Goal: Information Seeking & Learning: Learn about a topic

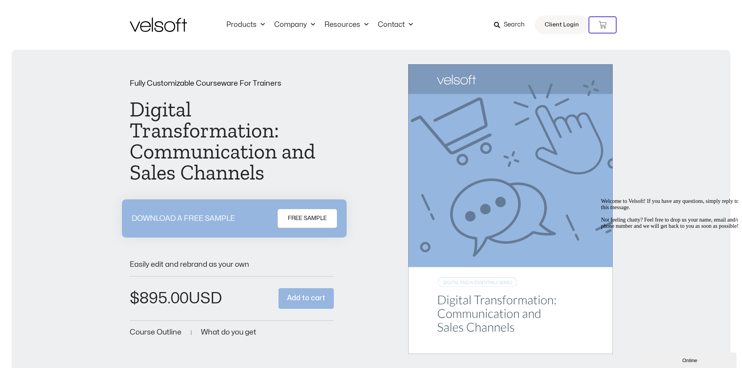
click at [157, 27] on img at bounding box center [158, 25] width 57 height 14
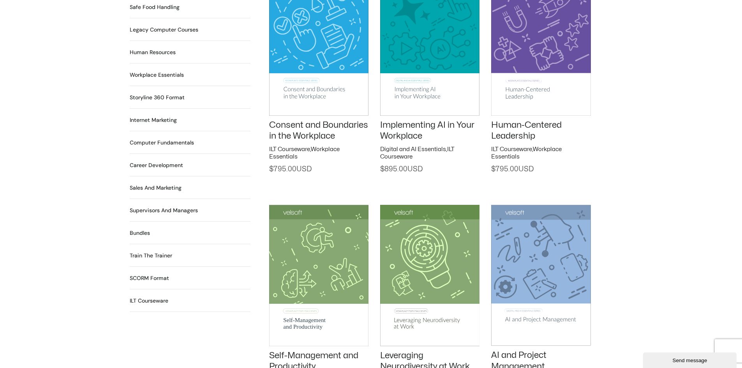
scroll to position [701, 0]
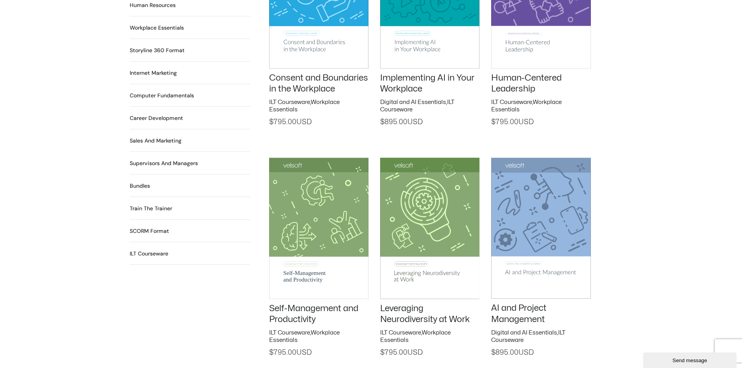
click at [154, 205] on h2 "Train the Trainer 29 Products" at bounding box center [151, 209] width 42 height 8
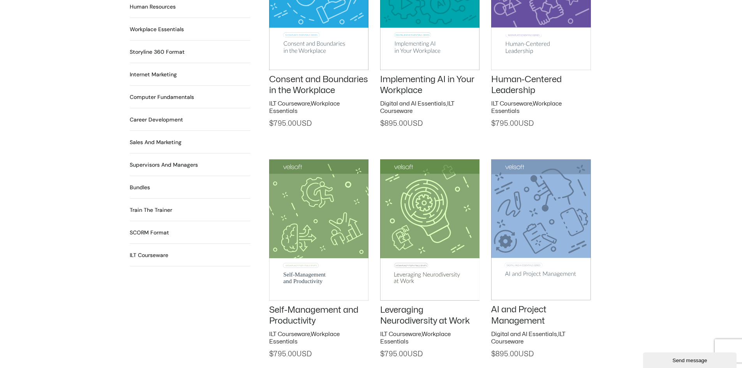
click at [146, 229] on h2 "SCORM Format 115 Products" at bounding box center [149, 233] width 39 height 8
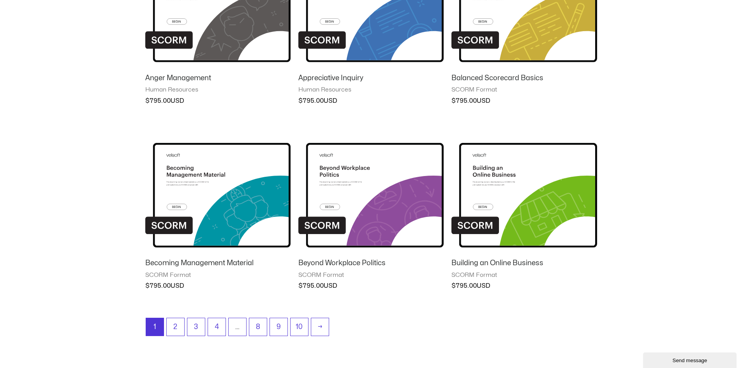
scroll to position [585, 0]
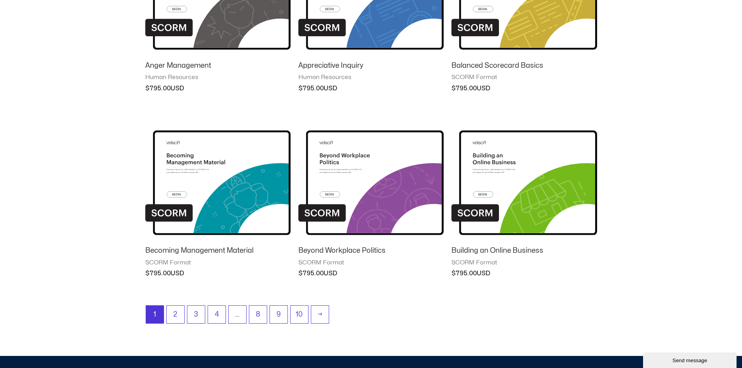
click at [499, 171] on img at bounding box center [524, 176] width 145 height 127
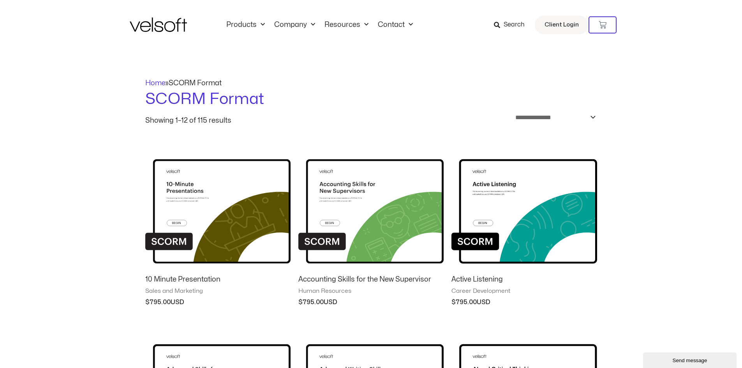
click at [162, 26] on img at bounding box center [158, 25] width 57 height 14
